Goal: Task Accomplishment & Management: Complete application form

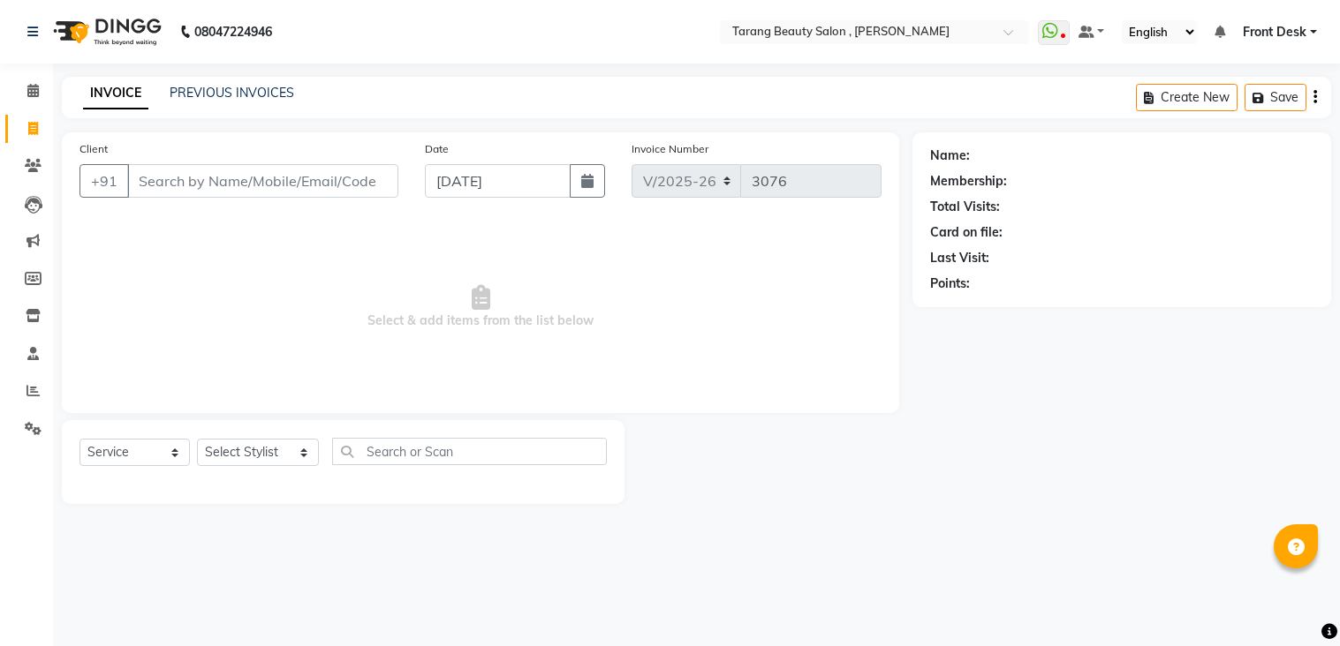
select select "5133"
select select "service"
click at [246, 184] on input "Client" at bounding box center [262, 181] width 271 height 34
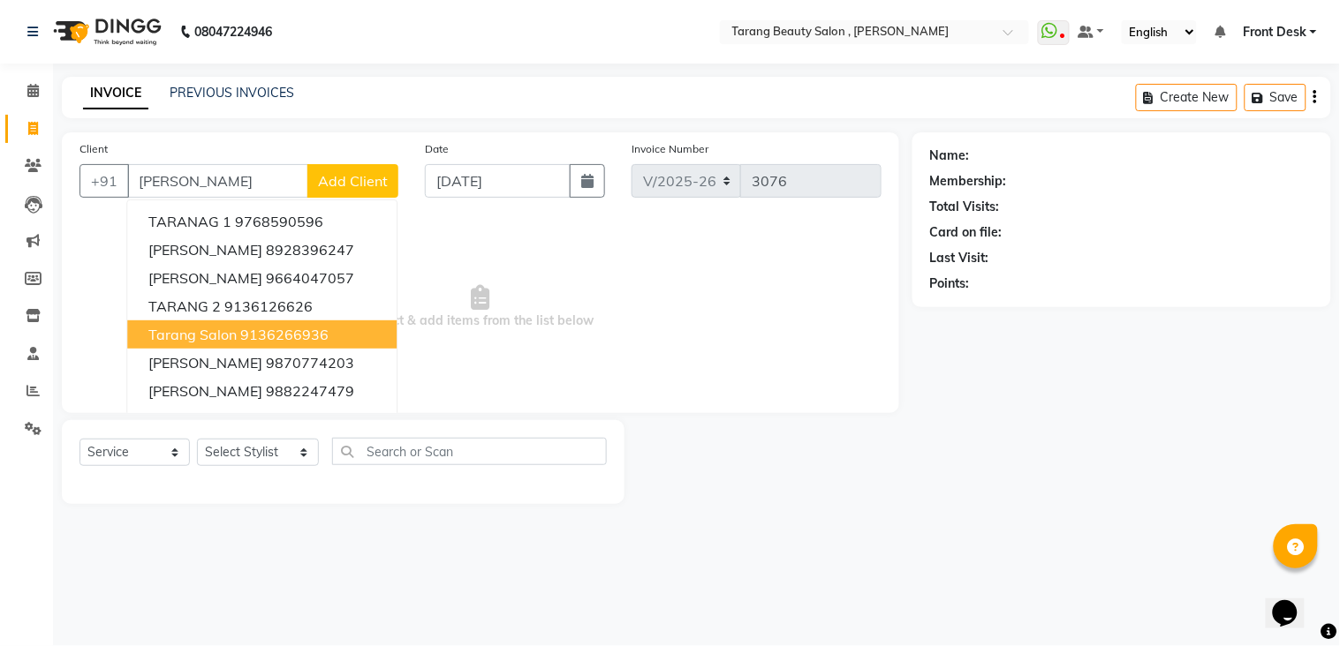
click at [193, 332] on span "tarang Salon" at bounding box center [192, 335] width 88 height 18
type input "9136266936"
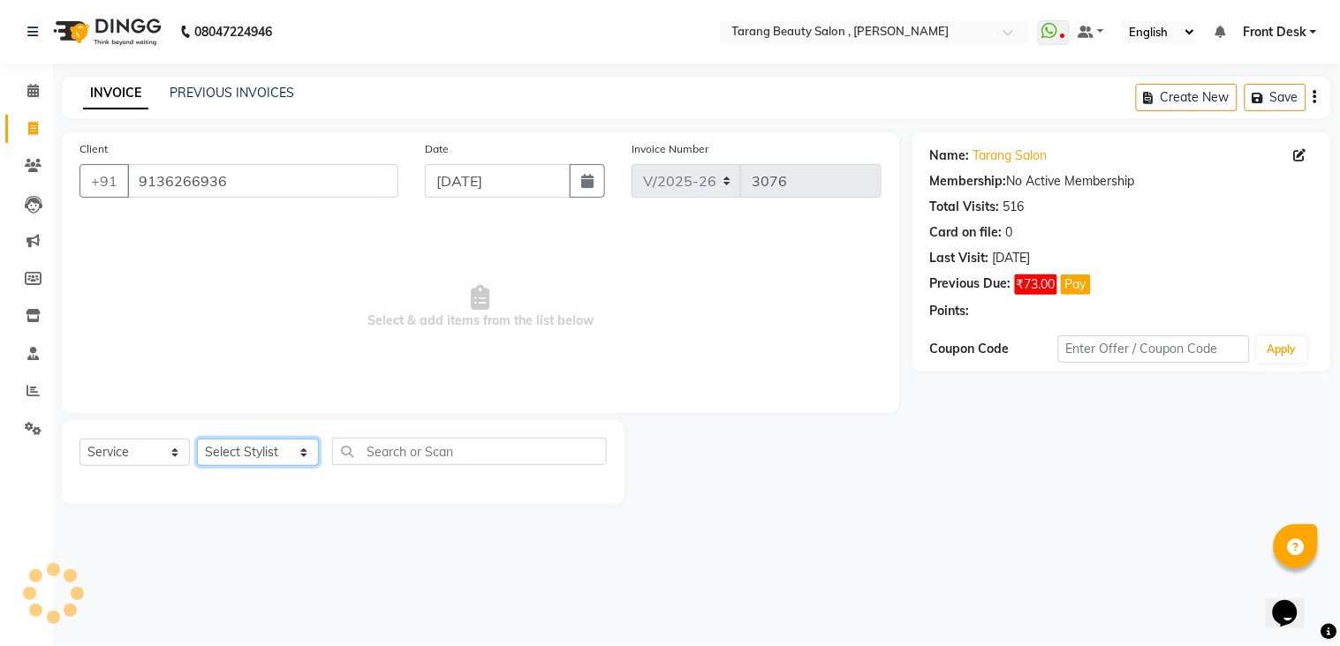
click at [259, 443] on select "Select Stylist [PERSON_NAME] [PERSON_NAME] [PERSON_NAME] KHAMDARE [PERSON_NAME]…" at bounding box center [258, 452] width 122 height 27
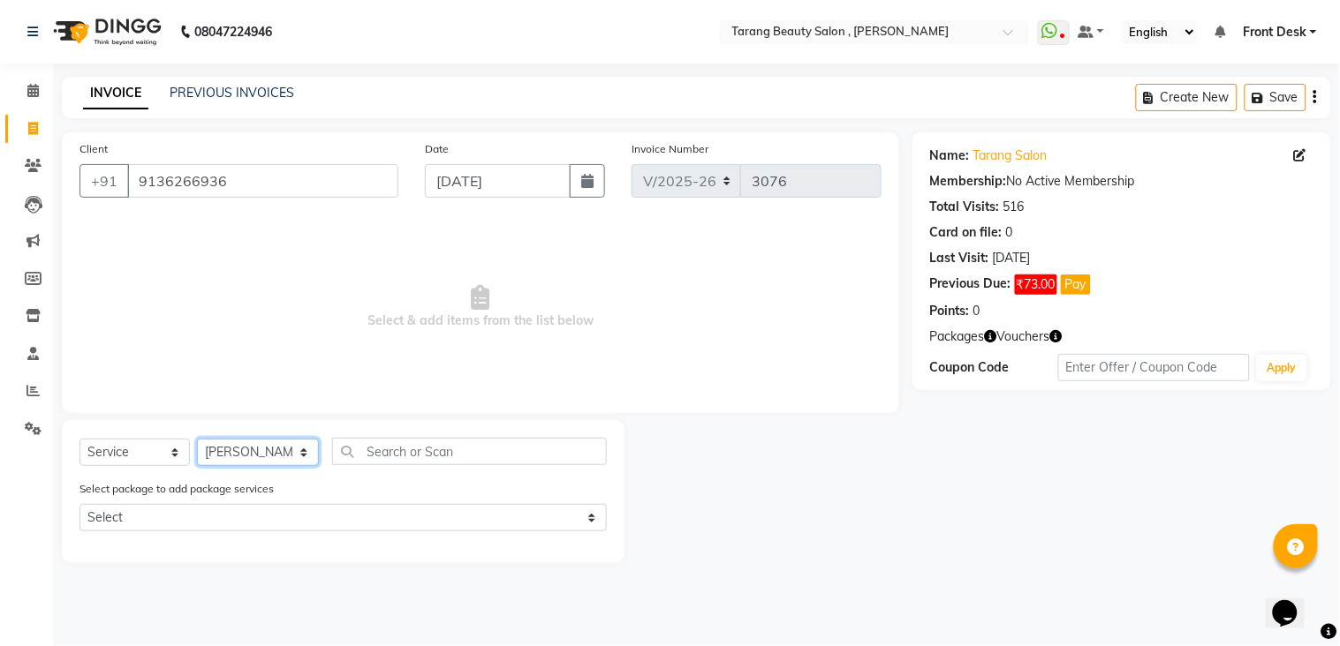
click at [197, 440] on select "Select Stylist [PERSON_NAME] [PERSON_NAME] [PERSON_NAME] KHAMDARE [PERSON_NAME]…" at bounding box center [258, 452] width 122 height 27
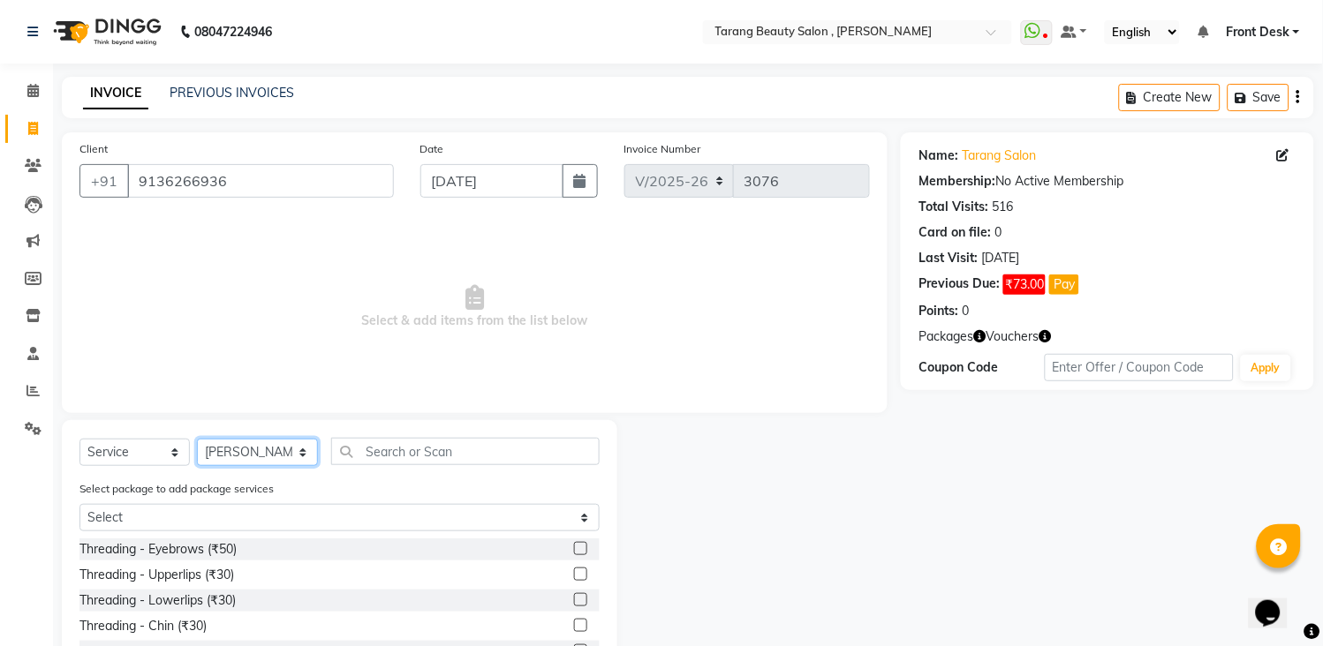
click at [256, 447] on select "Select Stylist [PERSON_NAME] [PERSON_NAME] [PERSON_NAME] KHAMDARE [PERSON_NAME]…" at bounding box center [257, 452] width 121 height 27
select select "33033"
click at [197, 440] on select "Select Stylist [PERSON_NAME] [PERSON_NAME] [PERSON_NAME] KHAMDARE [PERSON_NAME]…" at bounding box center [257, 452] width 121 height 27
click at [574, 548] on label at bounding box center [580, 548] width 13 height 13
click at [574, 548] on input "checkbox" at bounding box center [579, 549] width 11 height 11
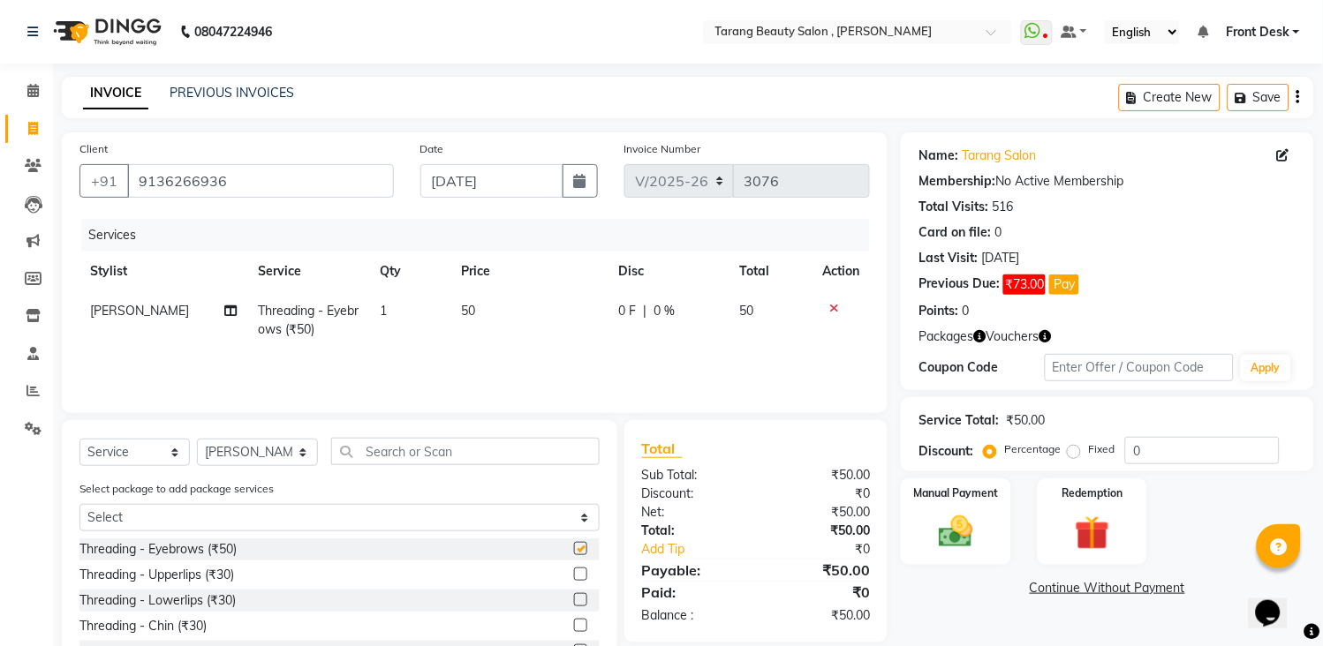
checkbox input "false"
click at [955, 526] on img at bounding box center [956, 533] width 58 height 42
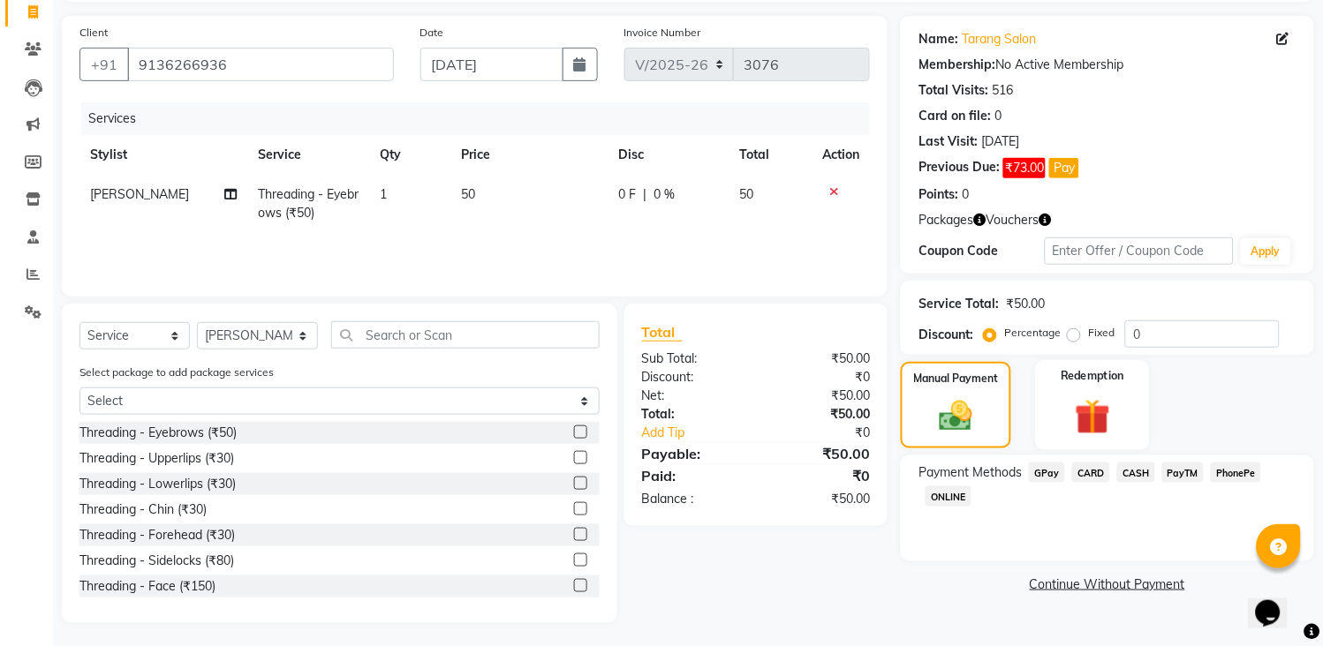
scroll to position [120, 0]
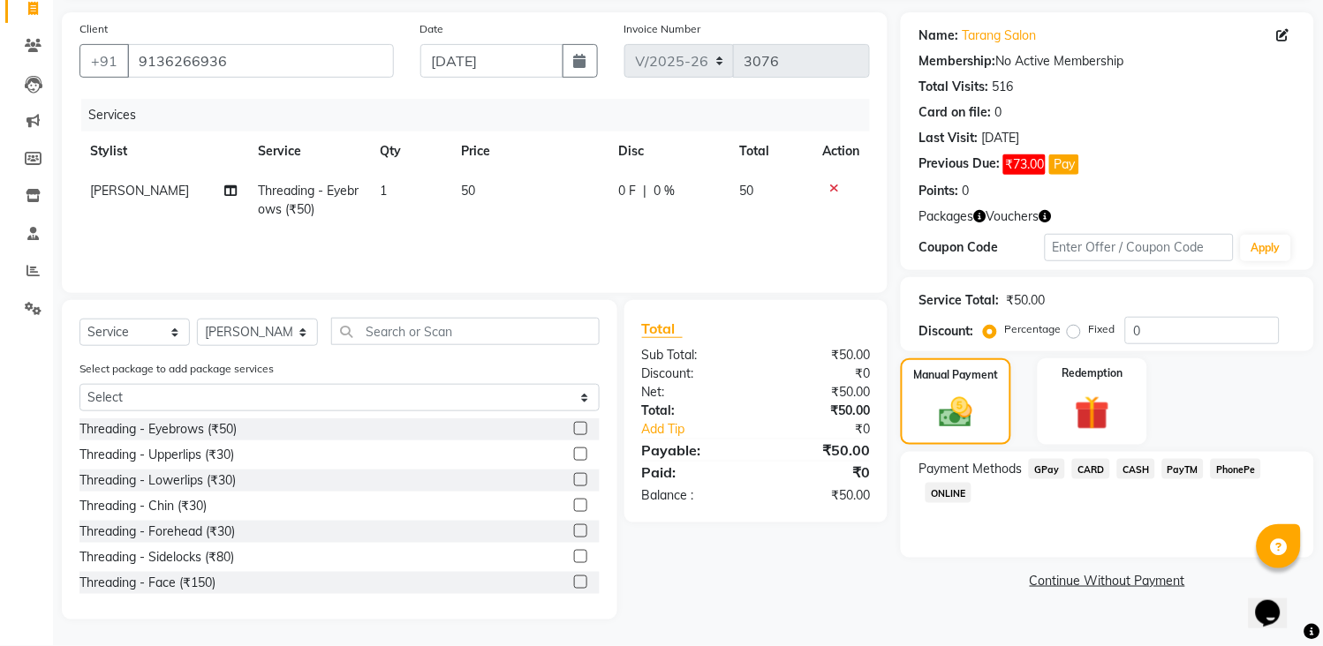
click at [1051, 480] on div "GPay" at bounding box center [1043, 471] width 43 height 24
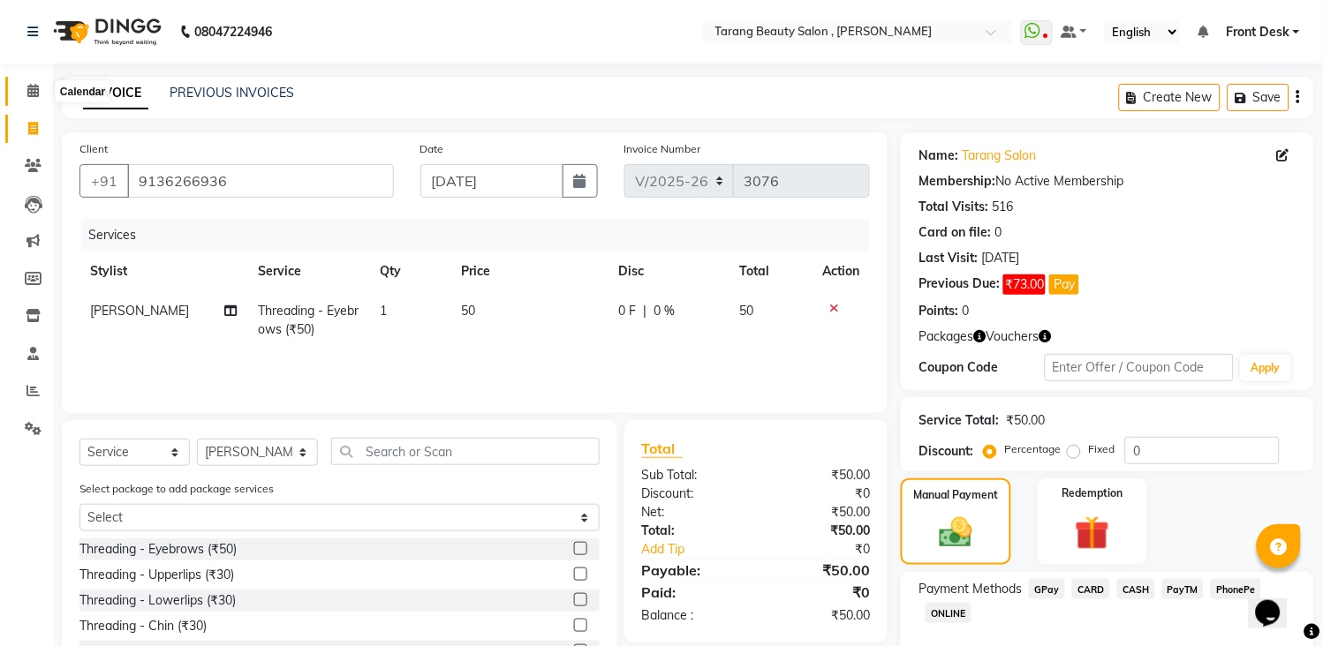
click at [27, 86] on icon at bounding box center [32, 90] width 11 height 13
